Goal: Obtain resource: Download file/media

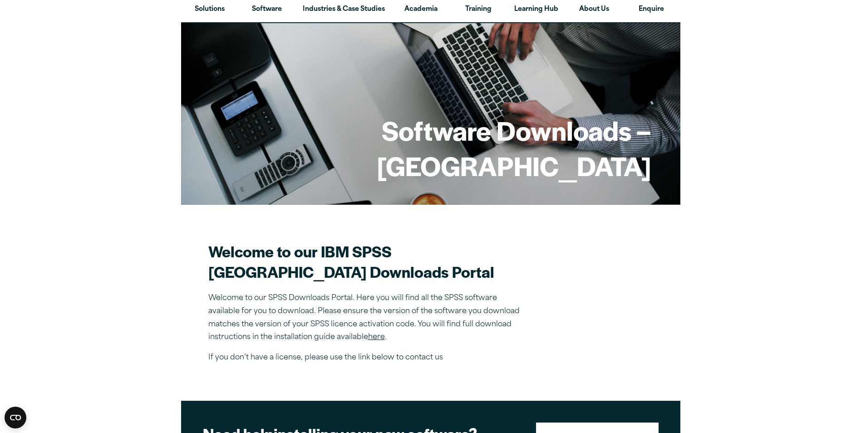
scroll to position [45, 0]
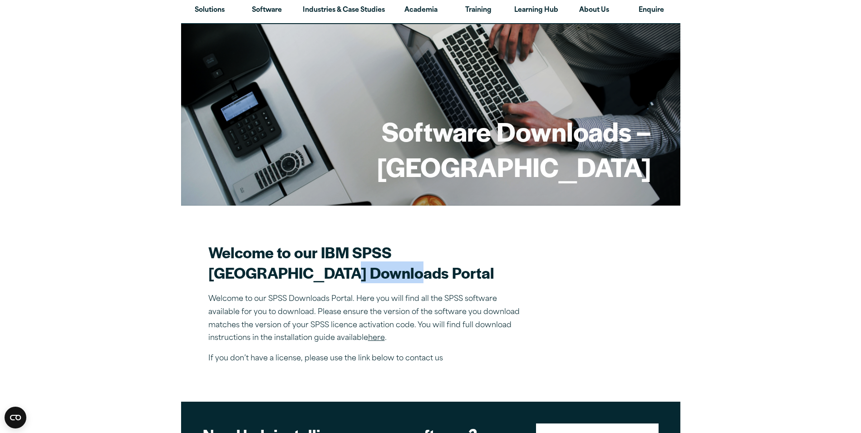
drag, startPoint x: 335, startPoint y: 269, endPoint x: 449, endPoint y: 266, distance: 114.0
click at [449, 266] on h2 "Welcome to our IBM SPSS Manchester Metropolitan University Downloads Portal" at bounding box center [367, 262] width 318 height 41
drag, startPoint x: 449, startPoint y: 266, endPoint x: 433, endPoint y: 313, distance: 49.8
click at [433, 313] on div "Welcome to our IBM SPSS Manchester Metropolitan University Downloads Portal Wel…" at bounding box center [367, 303] width 318 height 123
click at [255, 365] on div "Welcome to our IBM SPSS Manchester Metropolitan University Downloads Portal Wel…" at bounding box center [367, 303] width 318 height 123
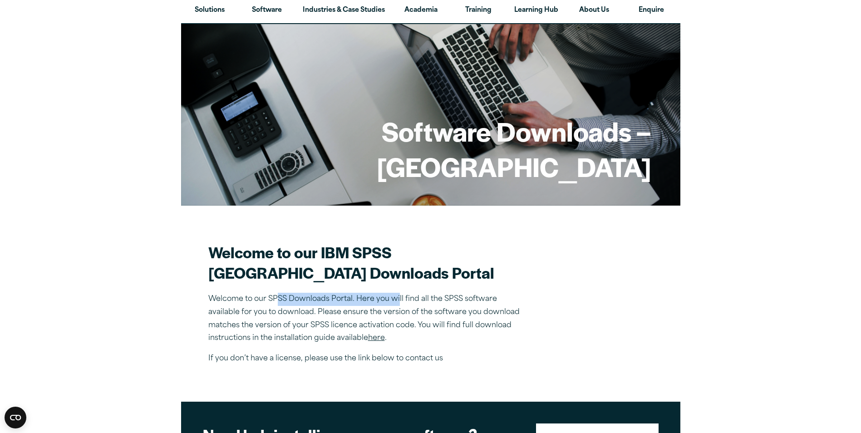
drag, startPoint x: 398, startPoint y: 315, endPoint x: 428, endPoint y: 314, distance: 29.5
click at [428, 314] on p "Welcome to our SPSS Downloads Portal. Here you will find all the SPSS software …" at bounding box center [367, 319] width 318 height 52
drag, startPoint x: 428, startPoint y: 314, endPoint x: 373, endPoint y: 369, distance: 77.4
click at [365, 365] on div "Welcome to our IBM SPSS Manchester Metropolitan University Downloads Portal Wel…" at bounding box center [367, 303] width 318 height 123
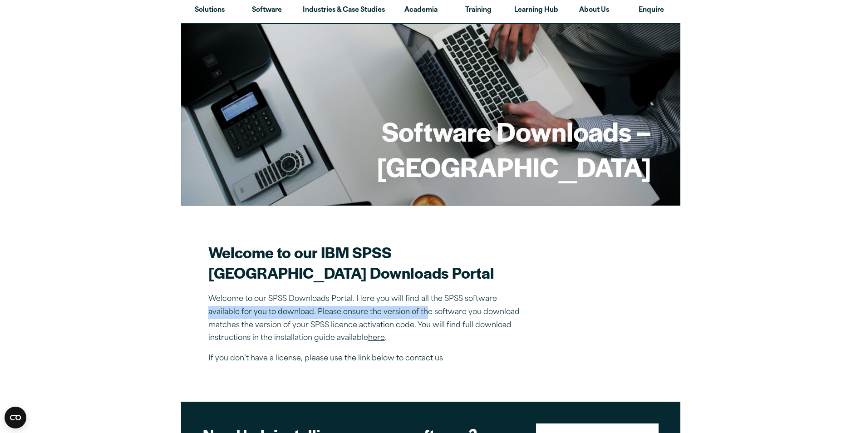
drag, startPoint x: 429, startPoint y: 326, endPoint x: 536, endPoint y: 313, distance: 107.0
click at [536, 313] on section "Welcome to our IBM SPSS Manchester Metropolitan University Downloads Portal Wel…" at bounding box center [430, 303] width 445 height 123
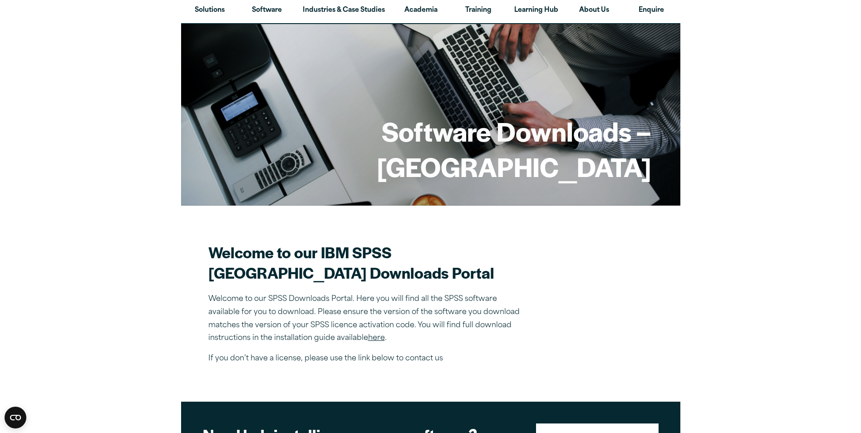
click at [305, 365] on p "If you don’t have a license, please use the link below to contact us" at bounding box center [367, 358] width 318 height 13
drag, startPoint x: 287, startPoint y: 344, endPoint x: 374, endPoint y: 338, distance: 86.9
click at [374, 338] on p "Welcome to our SPSS Downloads Portal. Here you will find all the SPSS software …" at bounding box center [367, 319] width 318 height 52
drag, startPoint x: 374, startPoint y: 338, endPoint x: 384, endPoint y: 376, distance: 39.1
click at [384, 365] on div "Welcome to our IBM SPSS Manchester Metropolitan University Downloads Portal Wel…" at bounding box center [367, 303] width 318 height 123
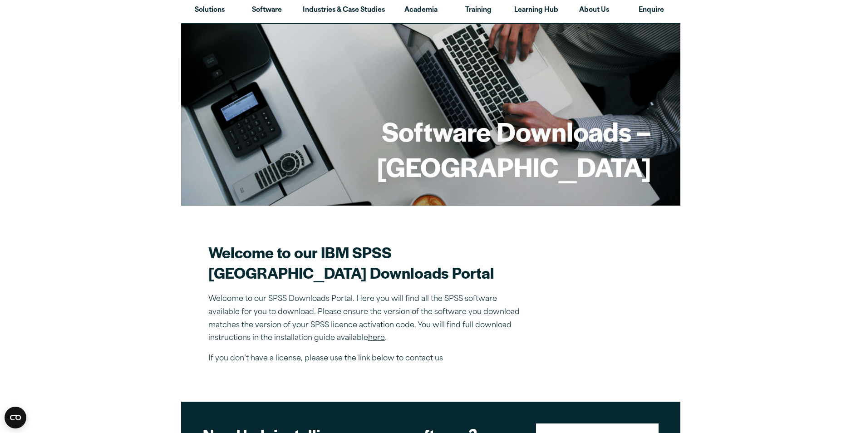
click at [370, 342] on link "here" at bounding box center [376, 338] width 17 height 7
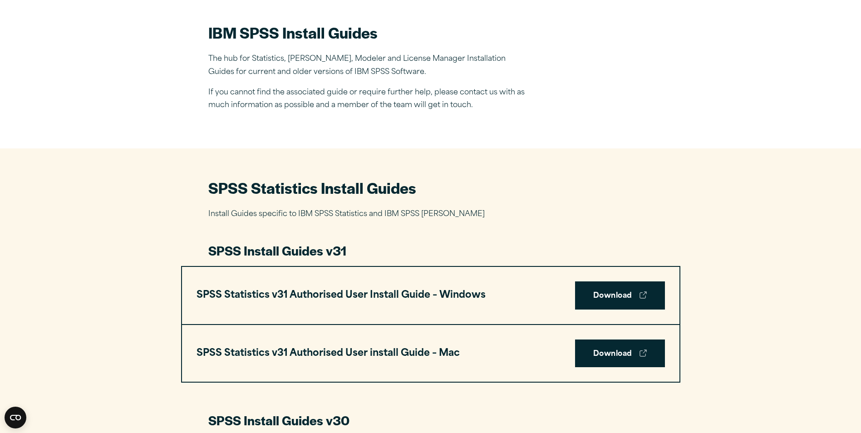
scroll to position [272, 0]
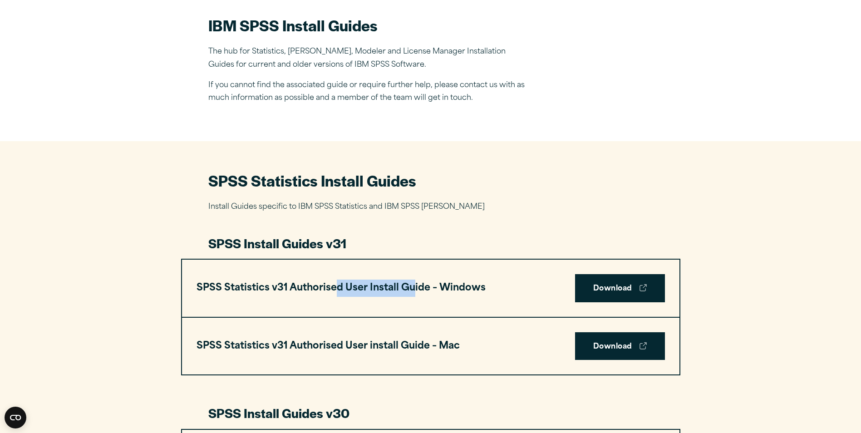
click at [429, 292] on h3 "SPSS Statistics v31 Authorised User Install Guide – Windows" at bounding box center [341, 288] width 289 height 17
drag, startPoint x: 429, startPoint y: 292, endPoint x: 357, endPoint y: 336, distance: 84.9
click at [421, 328] on div "SPSS Statistics v31 Authorised User install Guide – Mac Download" at bounding box center [431, 346] width 498 height 57
drag, startPoint x: 289, startPoint y: 340, endPoint x: 415, endPoint y: 345, distance: 126.7
click at [415, 345] on h3 "SPSS Statistics v31 Authorised User install Guide – Mac" at bounding box center [328, 346] width 263 height 17
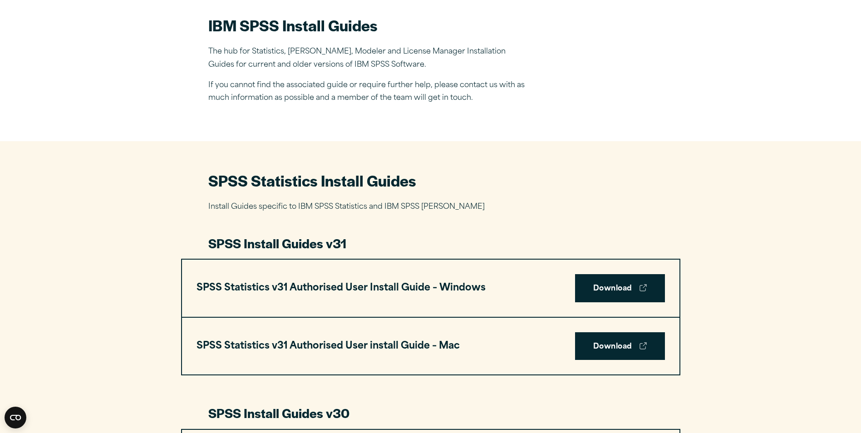
drag, startPoint x: 415, startPoint y: 345, endPoint x: 422, endPoint y: 368, distance: 24.0
click at [422, 368] on div "SPSS Statistics v31 Authorised User install Guide – Mac Download" at bounding box center [431, 346] width 498 height 57
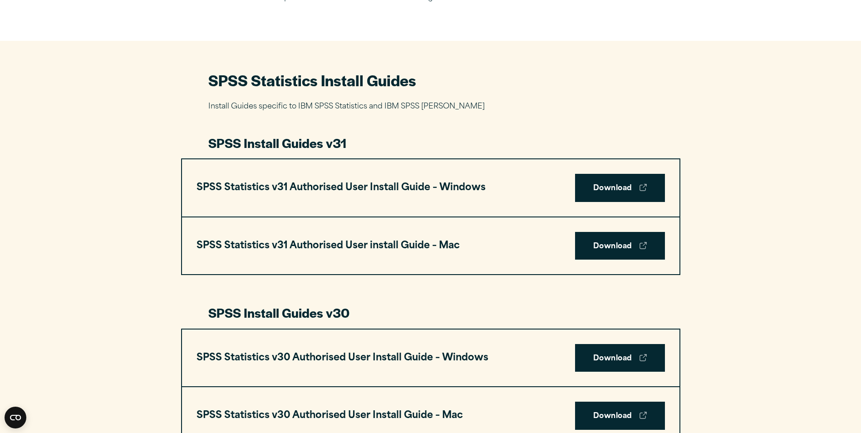
scroll to position [499, 0]
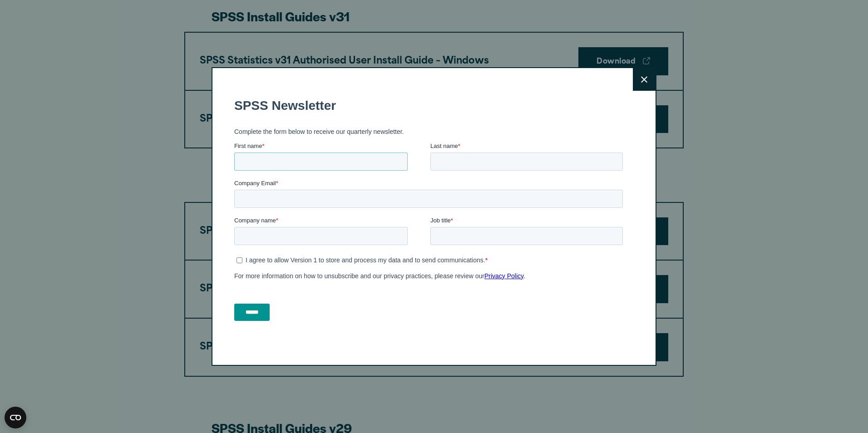
drag, startPoint x: 284, startPoint y: 159, endPoint x: 291, endPoint y: 160, distance: 6.4
click at [288, 160] on input "First name *" at bounding box center [320, 162] width 173 height 18
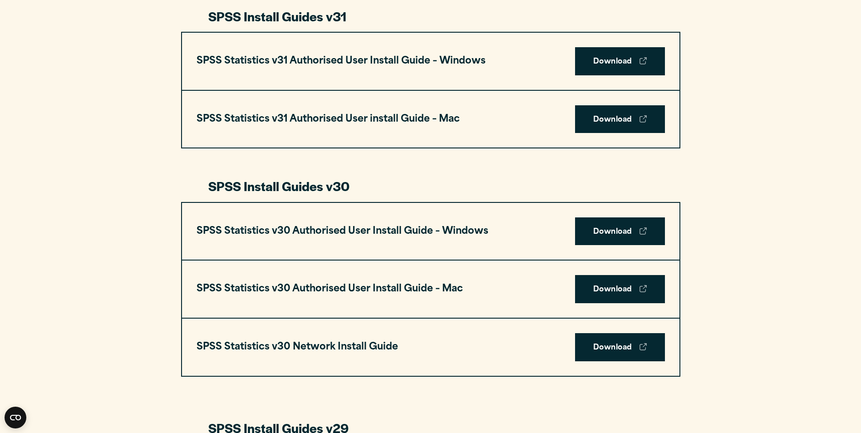
click at [99, 308] on div "Close" at bounding box center [430, 216] width 861 height 433
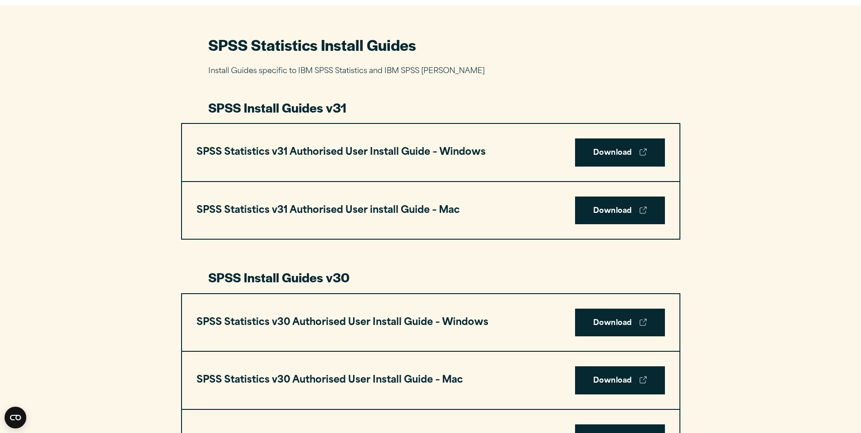
scroll to position [409, 0]
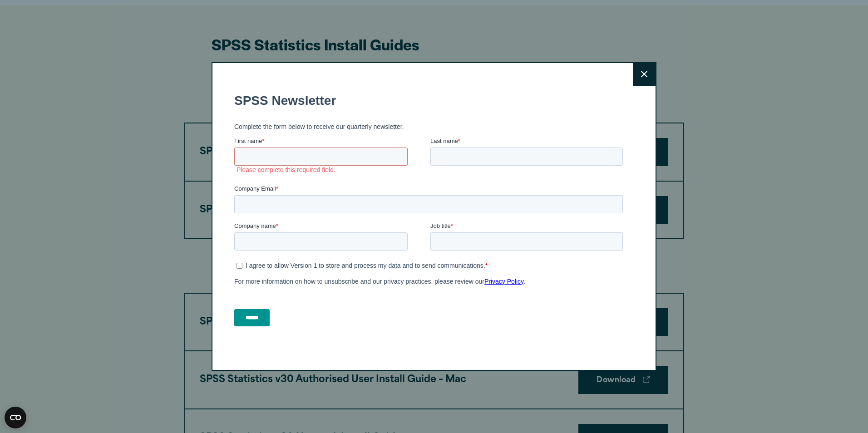
click at [647, 79] on button "Close" at bounding box center [644, 74] width 23 height 23
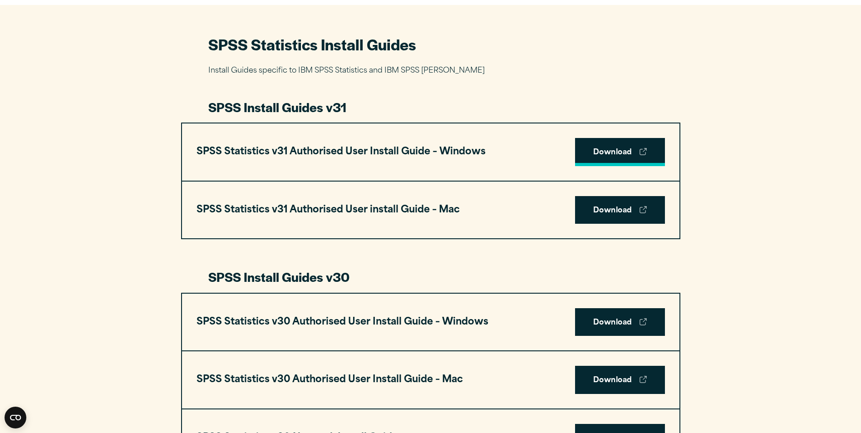
click at [608, 147] on link "Download" at bounding box center [620, 152] width 90 height 28
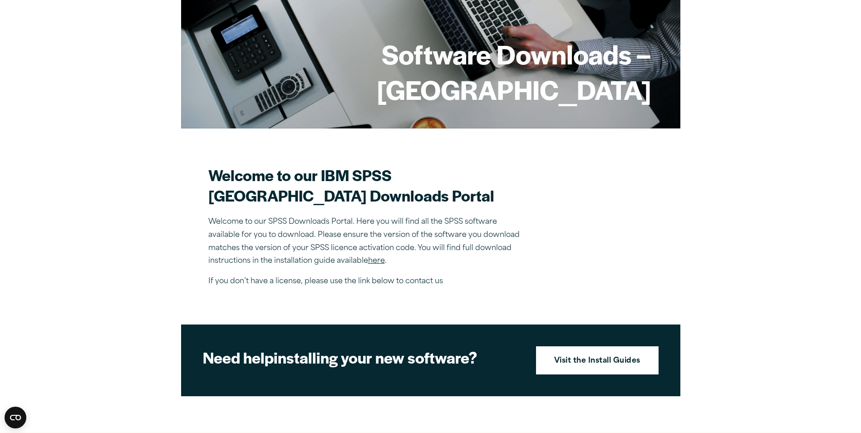
scroll to position [272, 0]
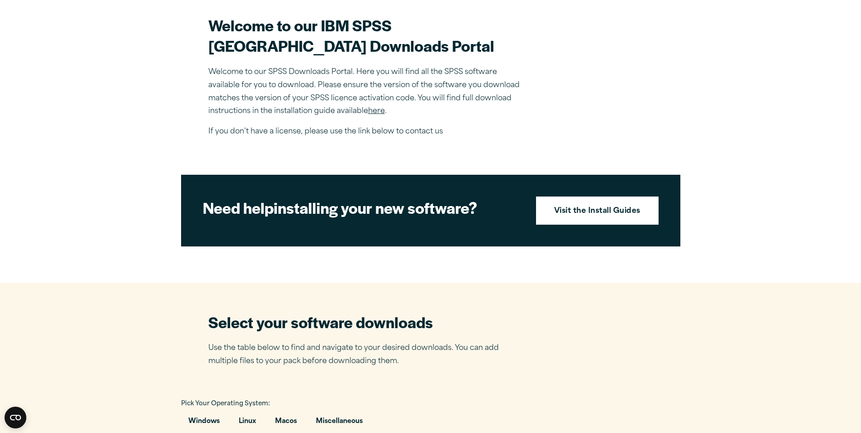
click at [381, 115] on link "here" at bounding box center [376, 111] width 17 height 7
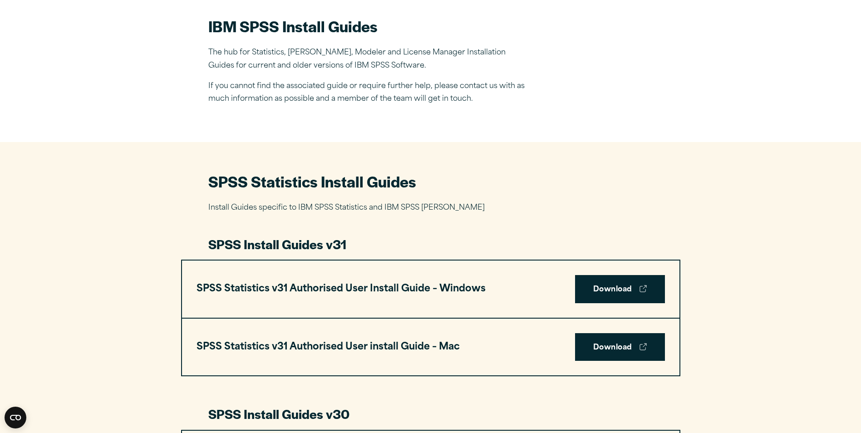
scroll to position [272, 0]
